Goal: Task Accomplishment & Management: Manage account settings

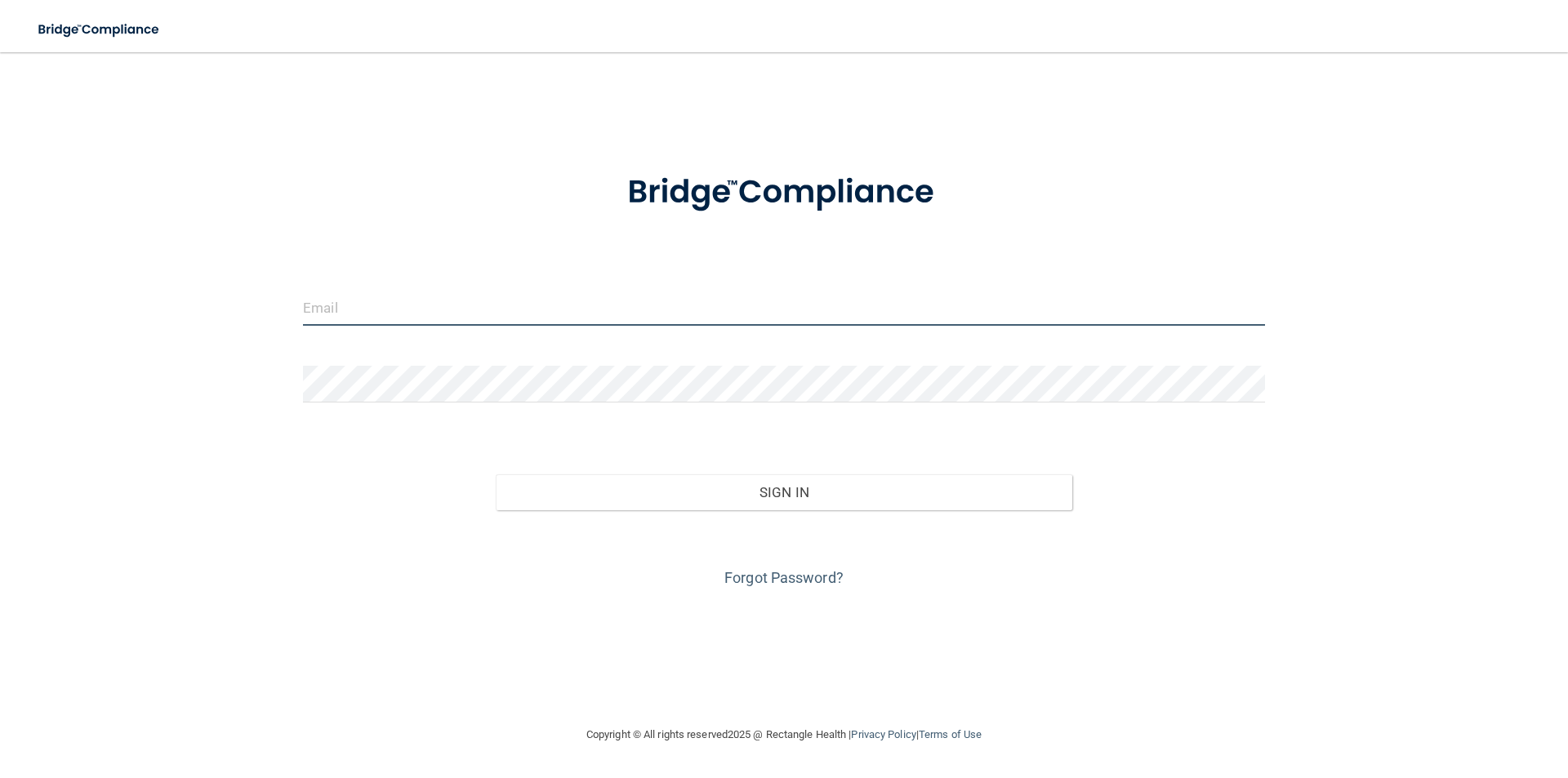
click at [398, 304] on input "email" at bounding box center [784, 307] width 962 height 37
type input "[PERSON_NAME][EMAIL_ADDRESS][PERSON_NAME][DOMAIN_NAME]"
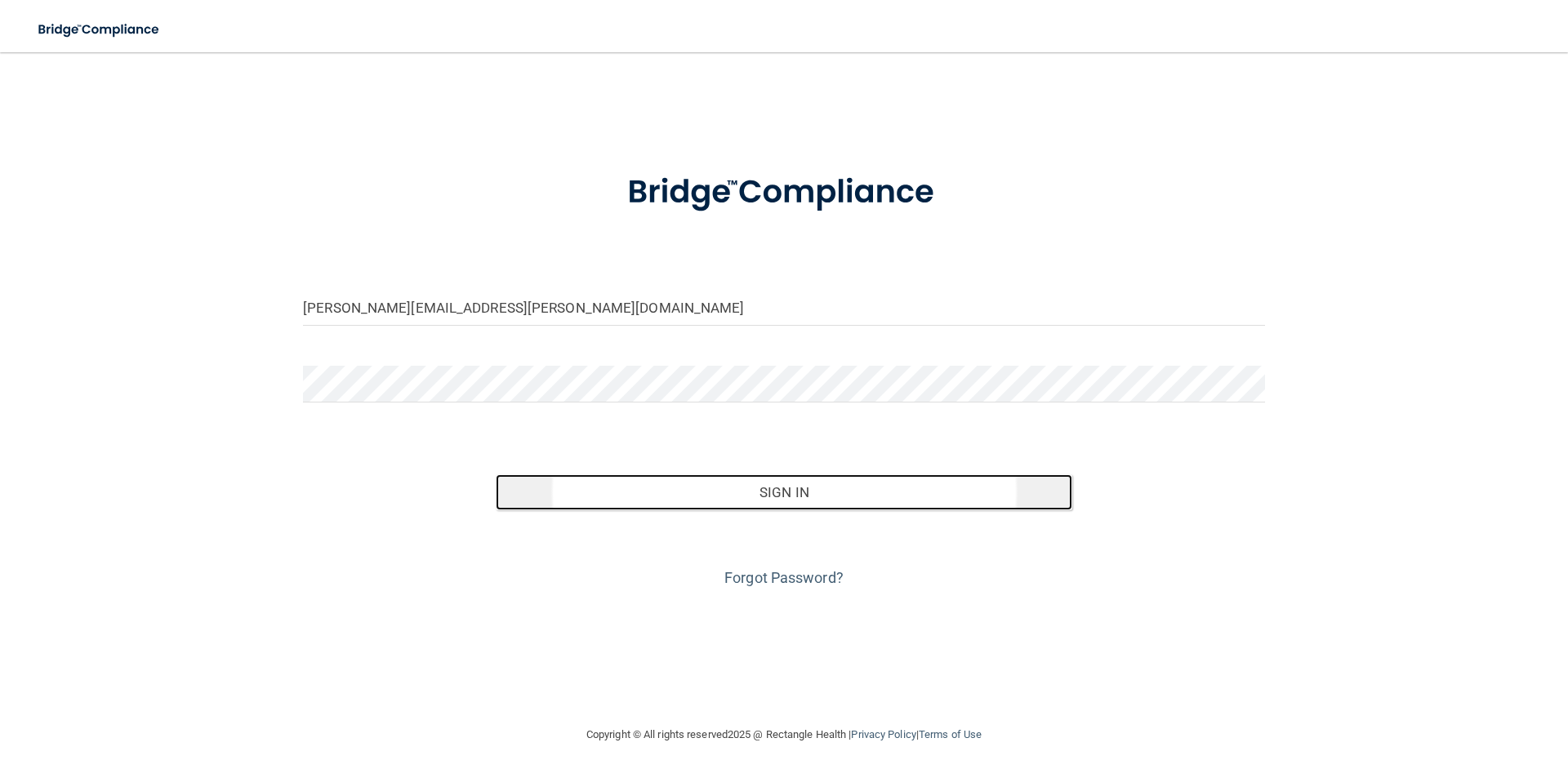
click at [768, 492] on button "Sign In" at bounding box center [784, 492] width 578 height 36
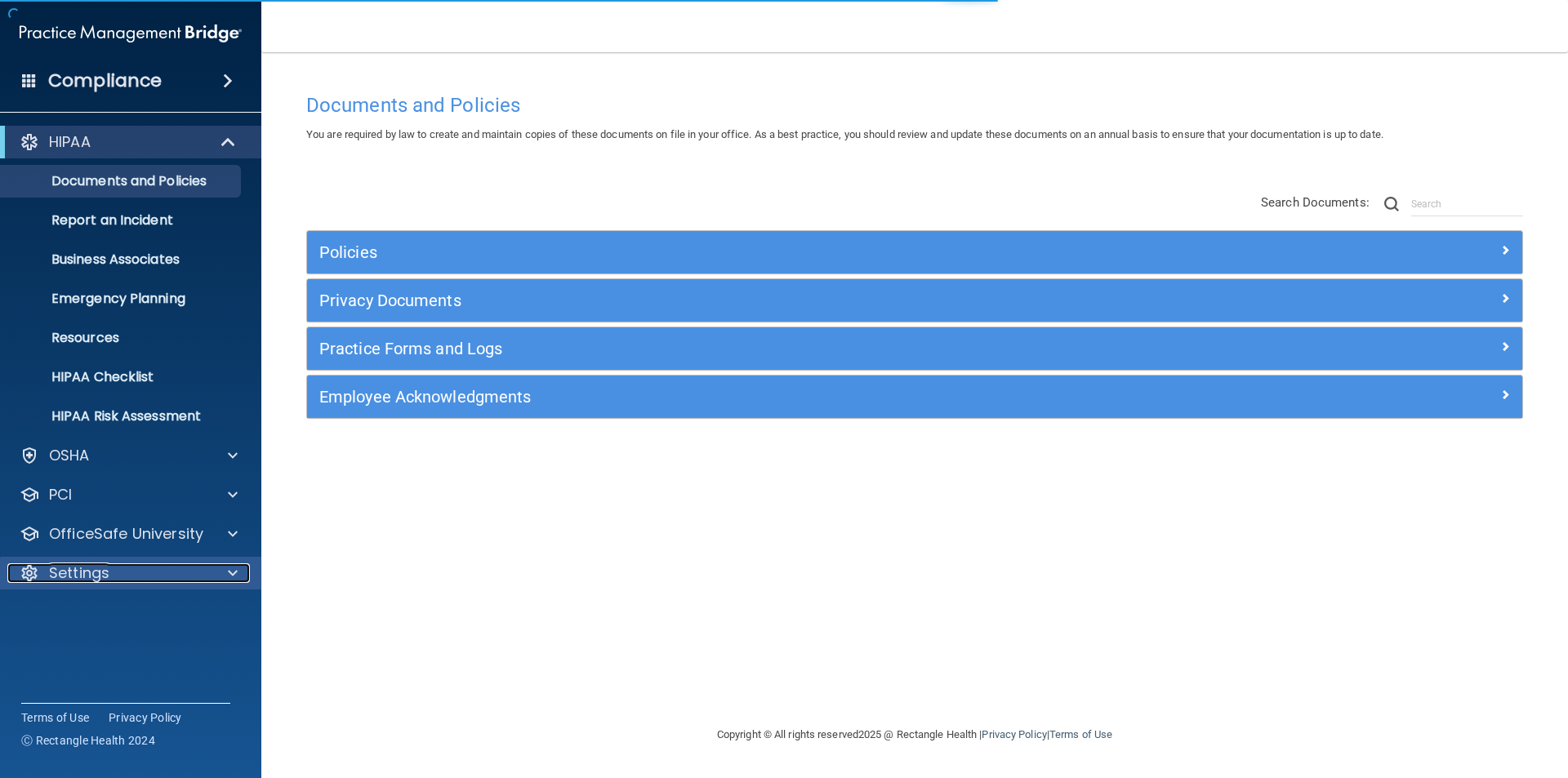
click at [232, 569] on span at bounding box center [232, 573] width 10 height 20
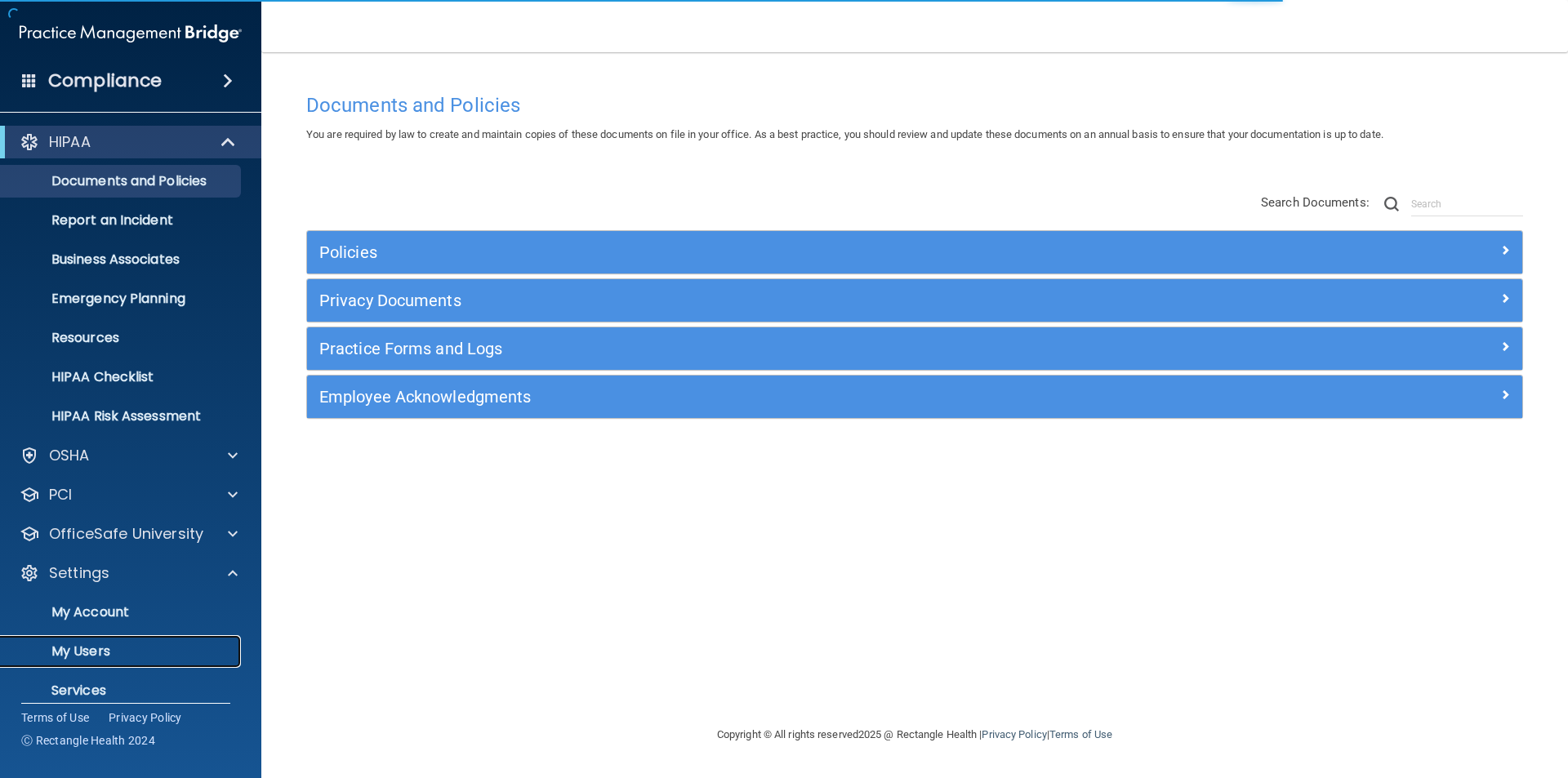
click at [104, 645] on p "My Users" at bounding box center [122, 652] width 223 height 16
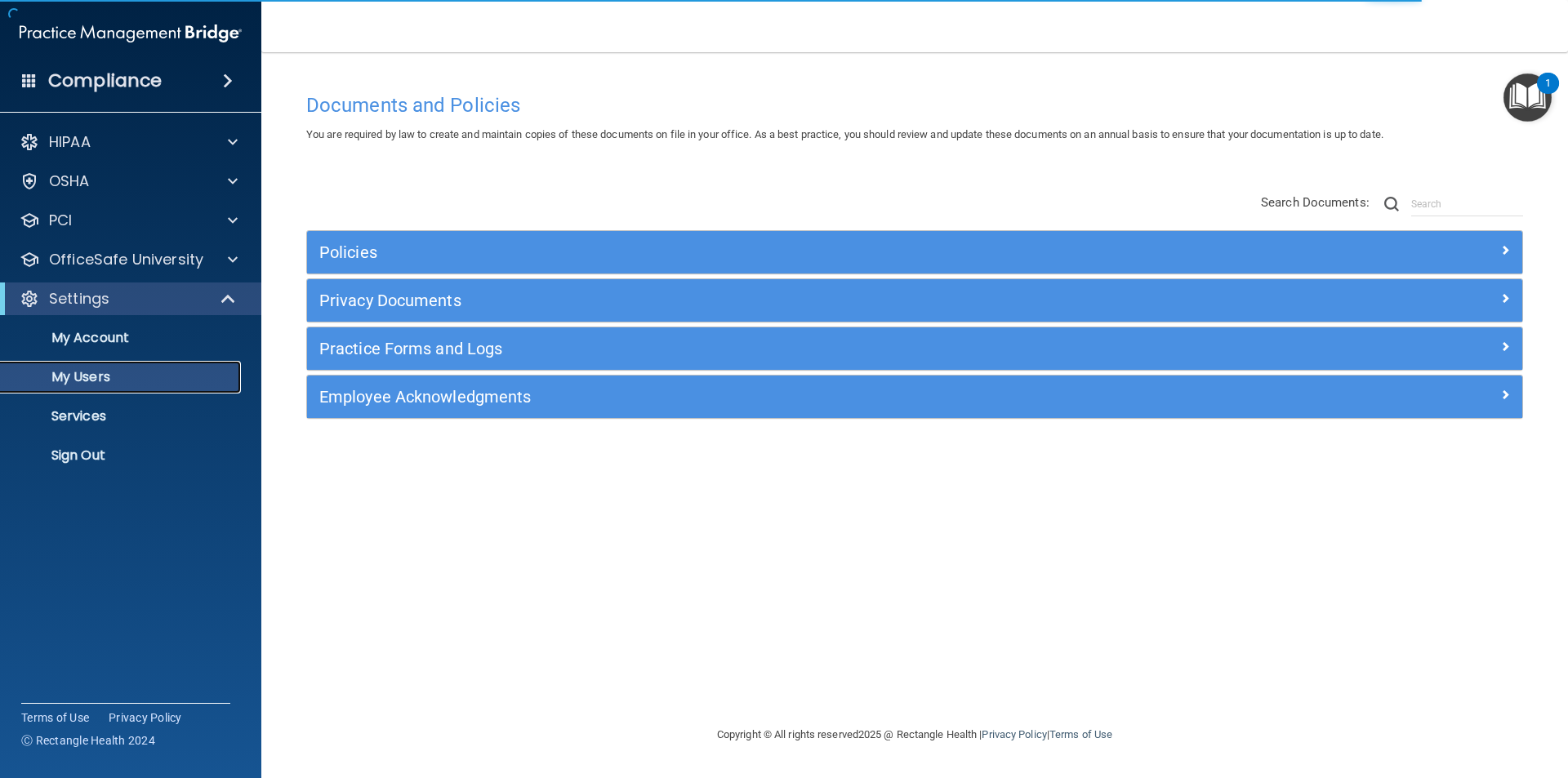
select select "20"
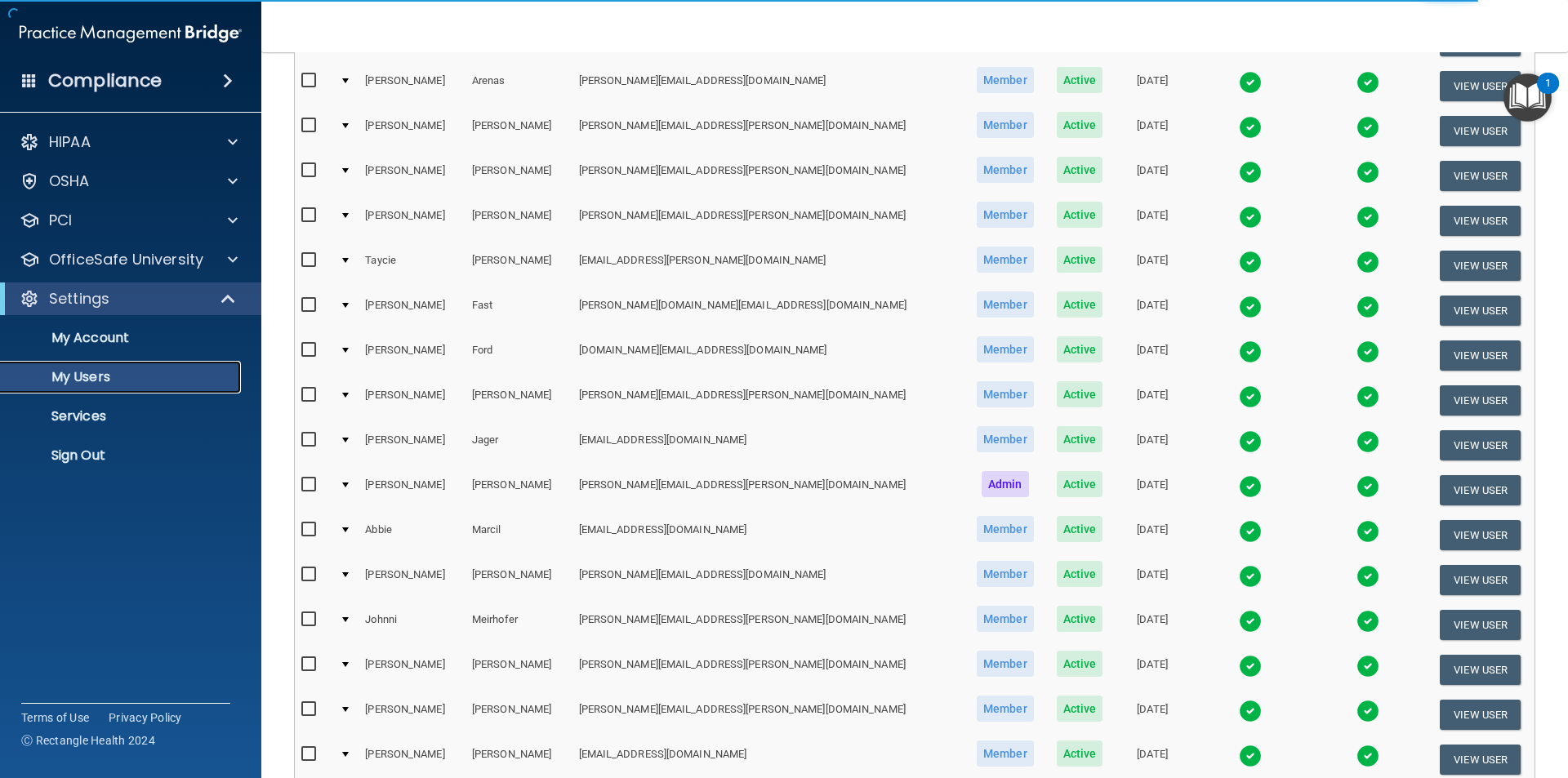
scroll to position [245, 0]
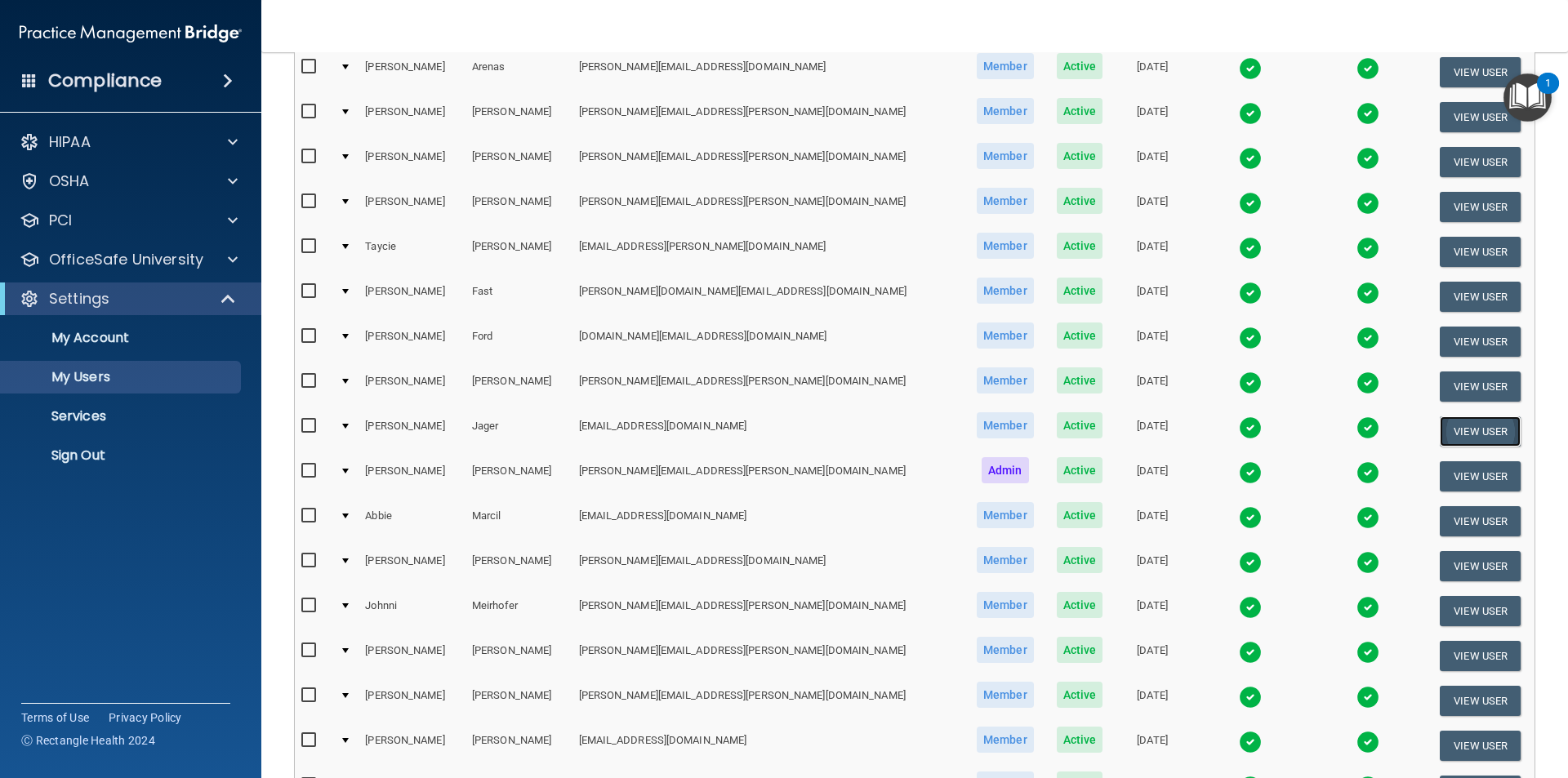
click at [1440, 434] on button "View User" at bounding box center [1480, 432] width 81 height 30
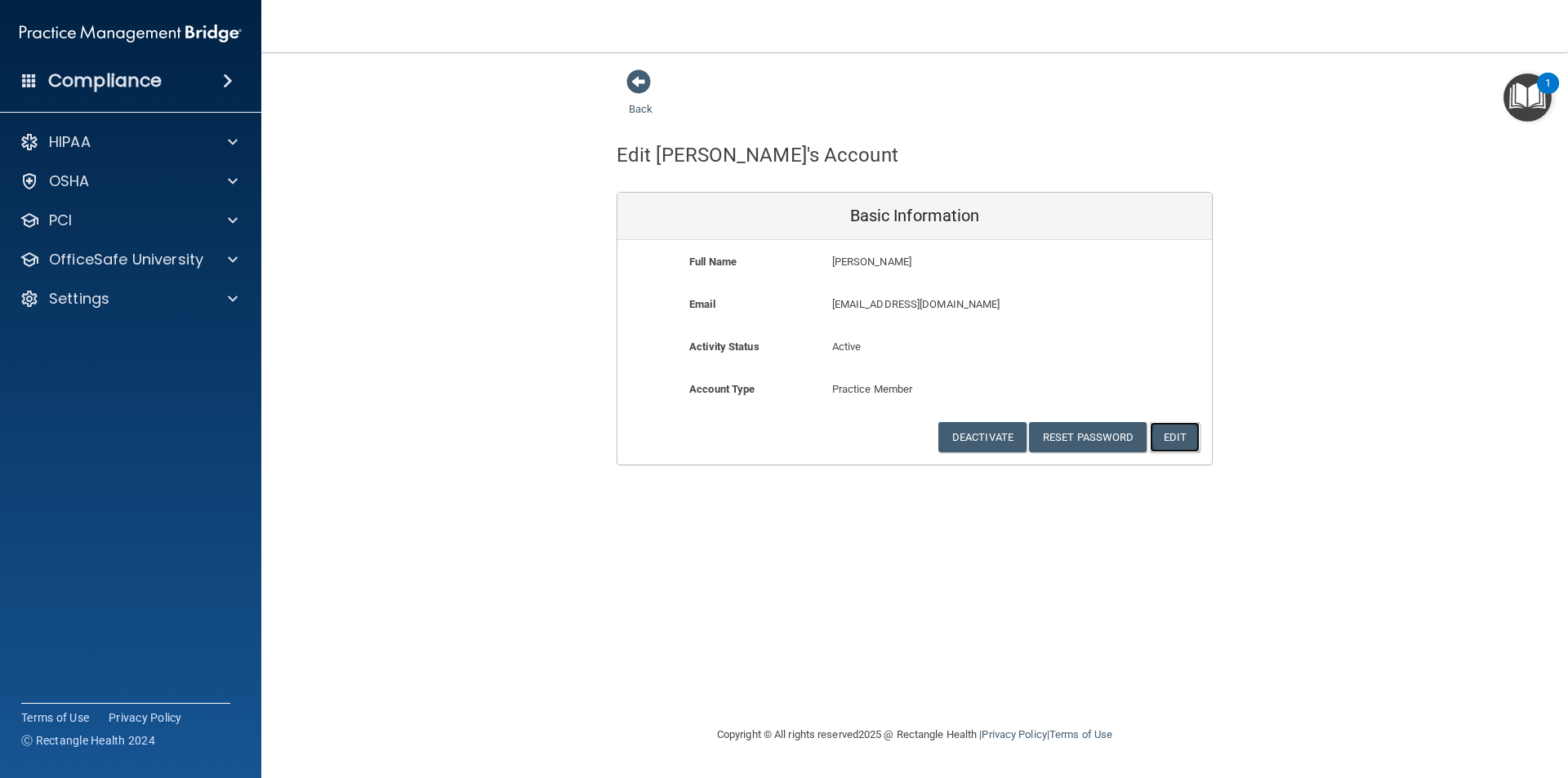
click at [1167, 443] on button "Edit" at bounding box center [1175, 438] width 50 height 30
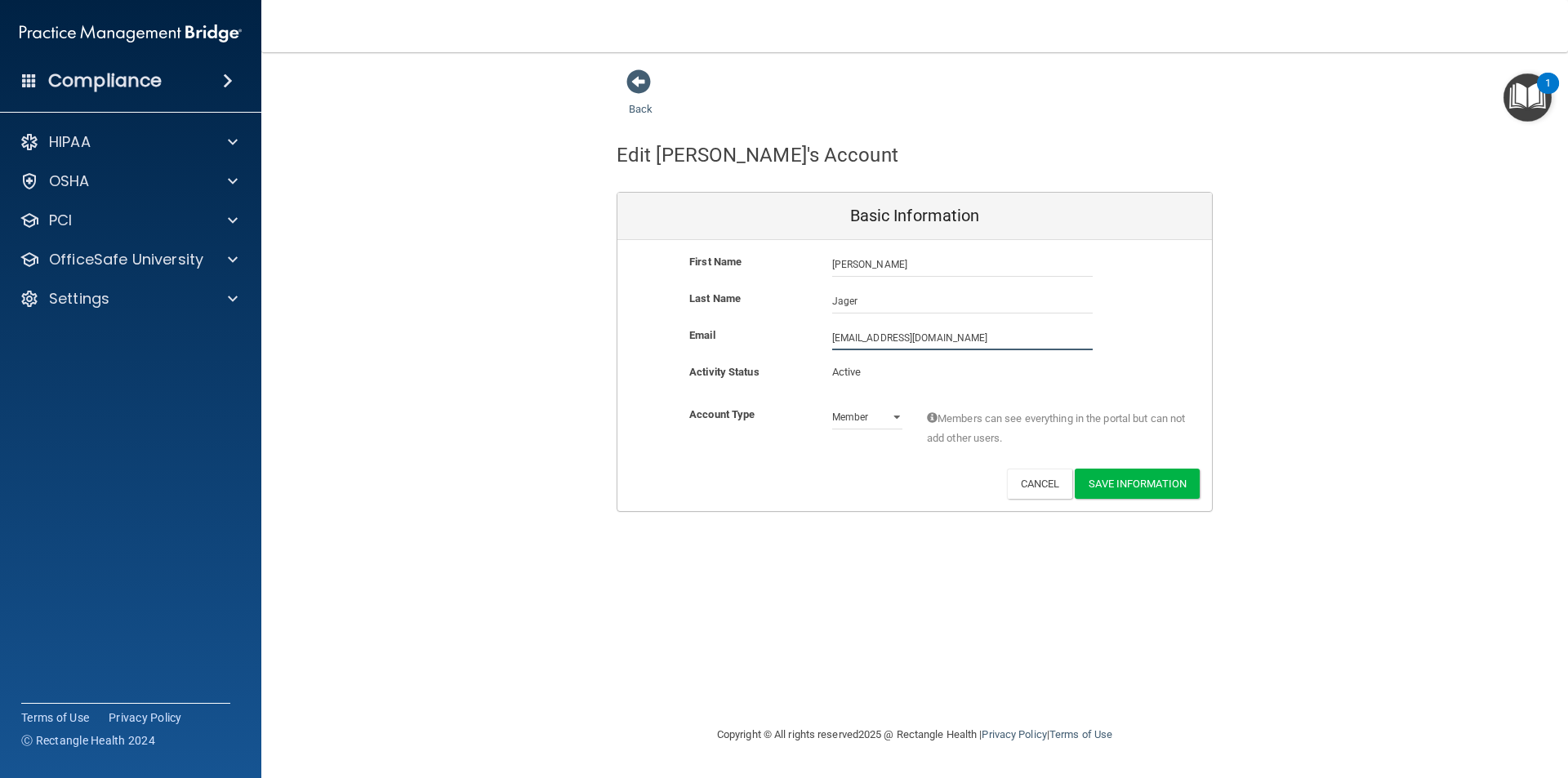
drag, startPoint x: 949, startPoint y: 339, endPoint x: 816, endPoint y: 336, distance: 133.0
click at [816, 336] on div "Email [EMAIL_ADDRESS][DOMAIN_NAME] [EMAIL_ADDRESS][DOMAIN_NAME]" at bounding box center [915, 338] width 595 height 24
click at [872, 357] on div "Email [EMAIL_ADDRESS][DOMAIN_NAME] [EMAIL_ADDRESS][DOMAIN_NAME]" at bounding box center [915, 344] width 595 height 37
click at [643, 88] on span at bounding box center [638, 81] width 24 height 24
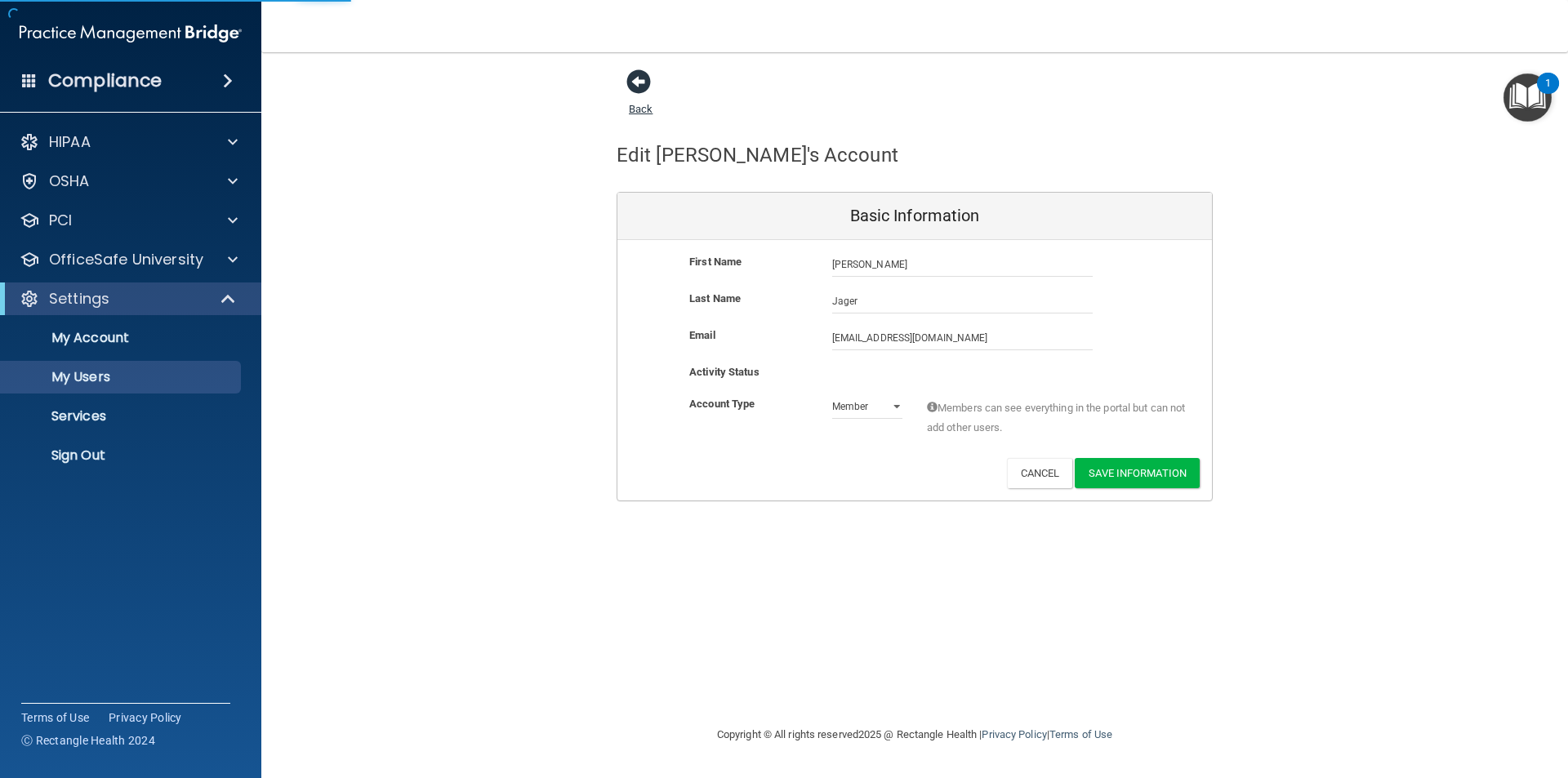
click at [642, 88] on span at bounding box center [638, 81] width 24 height 24
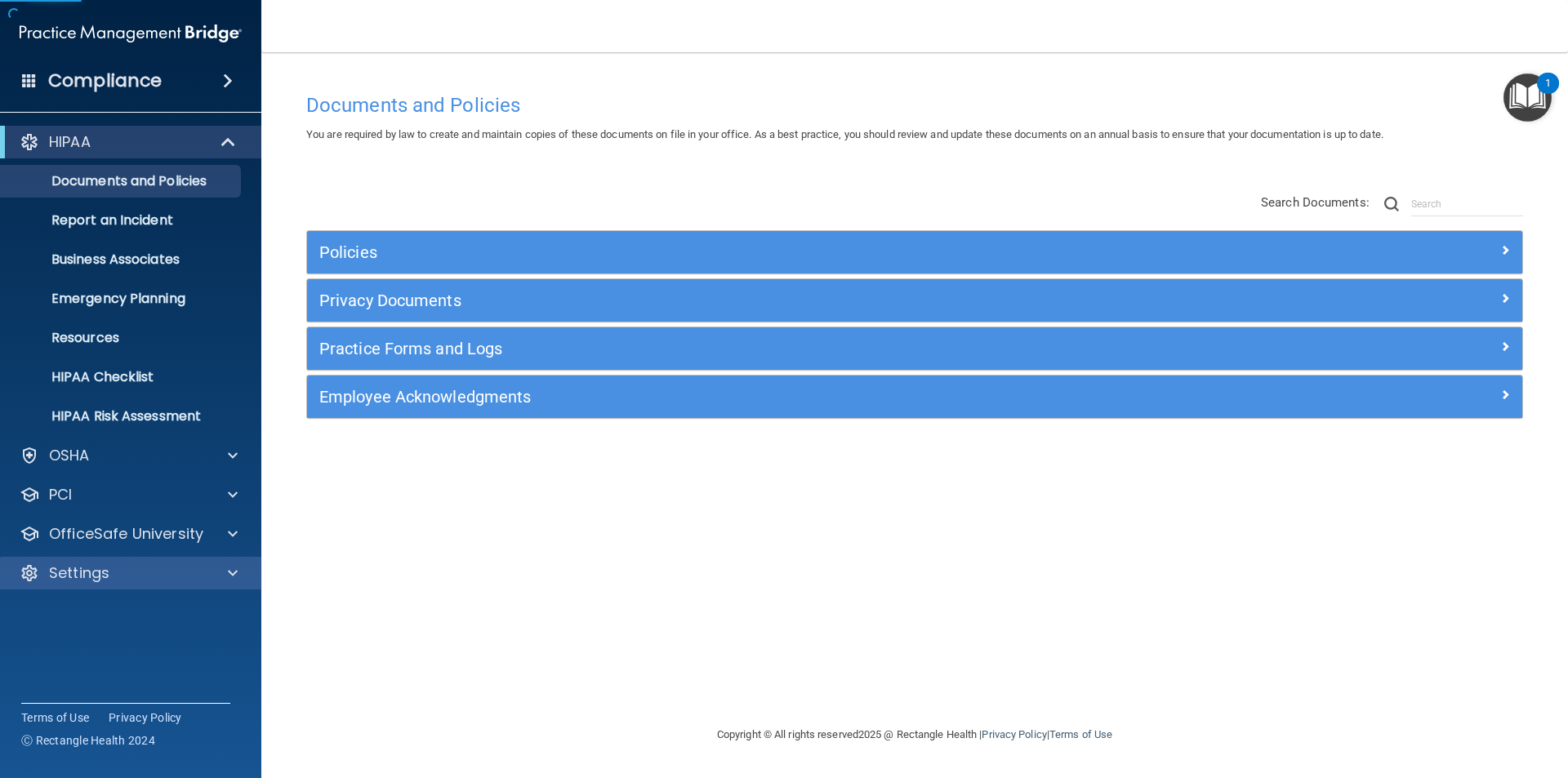
click at [235, 562] on div "Settings" at bounding box center [131, 573] width 262 height 32
click at [235, 576] on span at bounding box center [232, 573] width 10 height 20
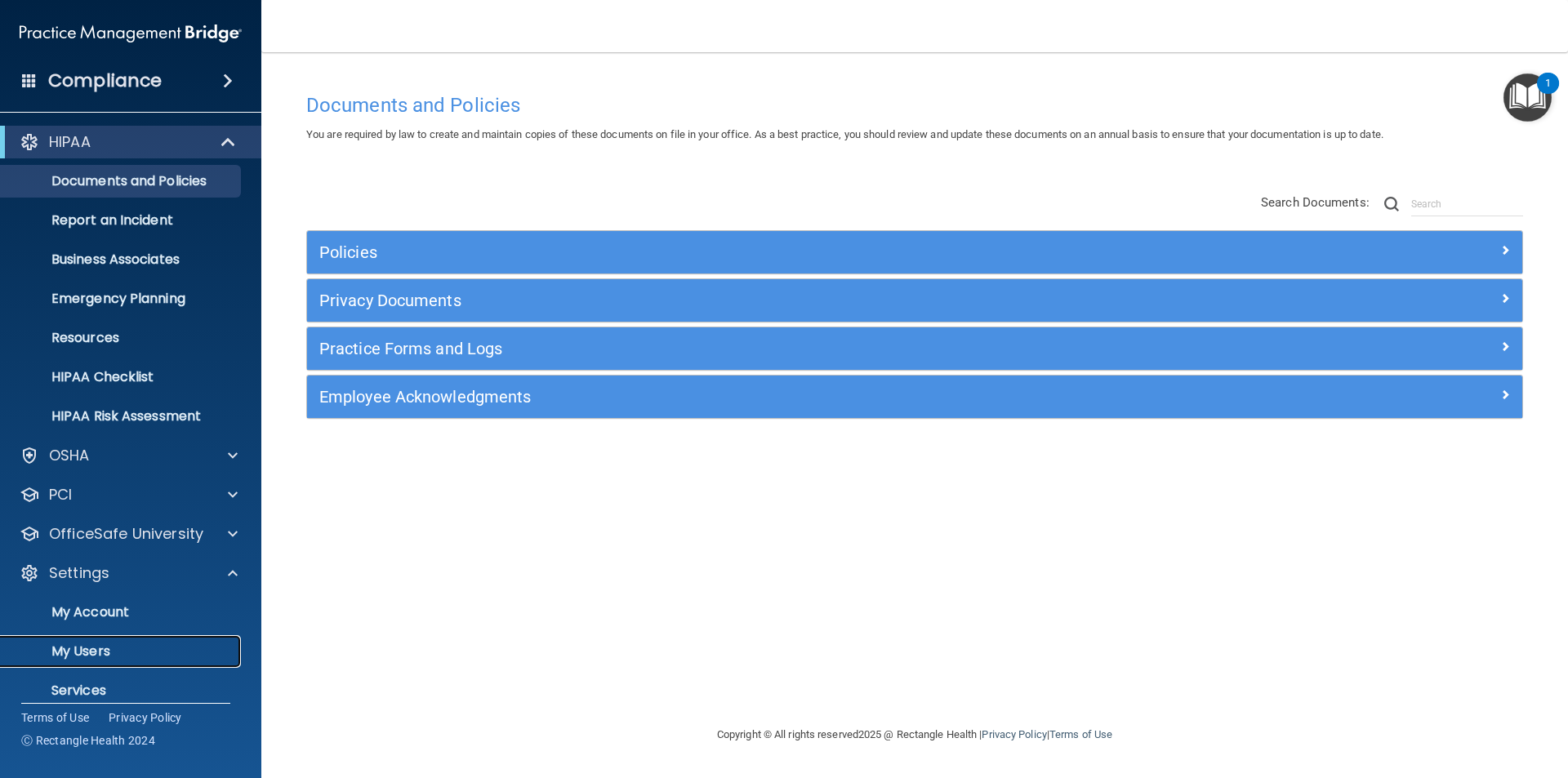
click at [108, 645] on p "My Users" at bounding box center [122, 652] width 223 height 16
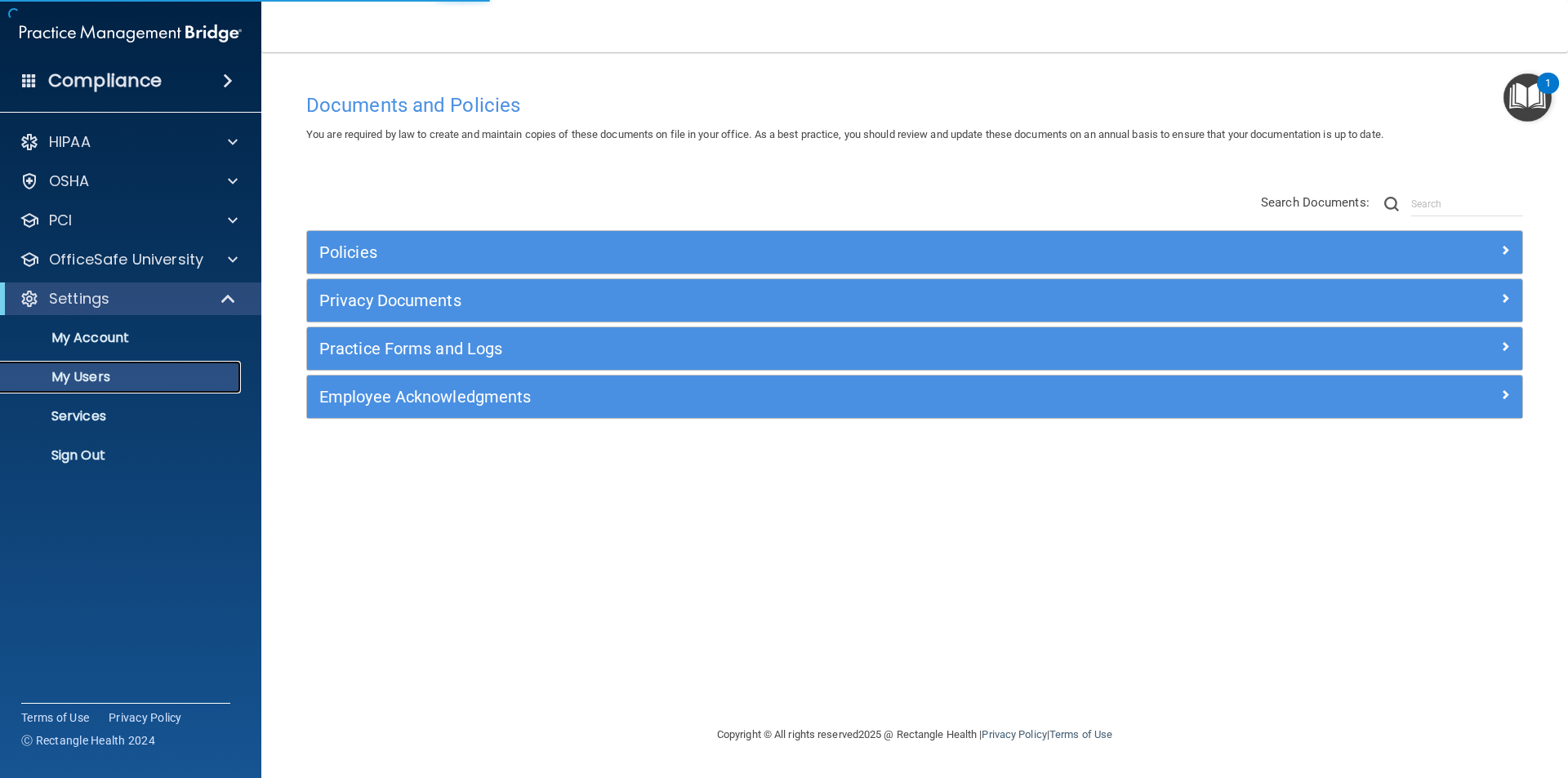
select select "20"
